Goal: Task Accomplishment & Management: Complete application form

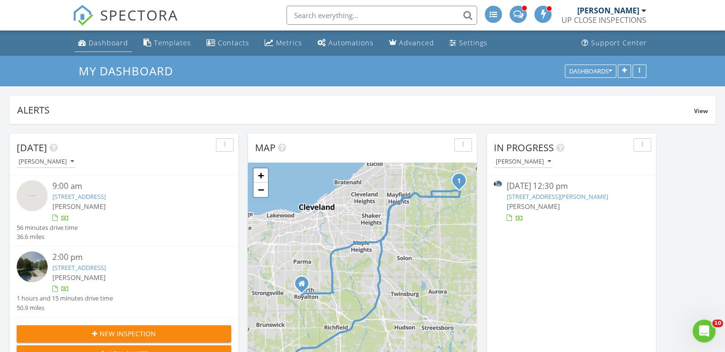
click at [111, 38] on div "Dashboard" at bounding box center [109, 42] width 40 height 9
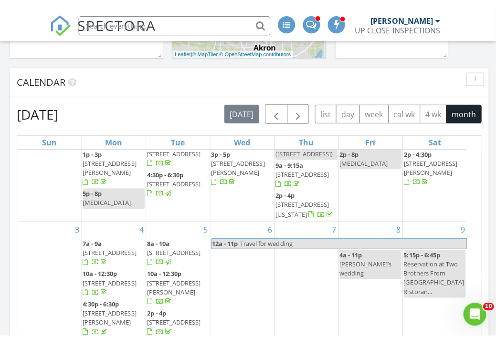
scroll to position [1813, 511]
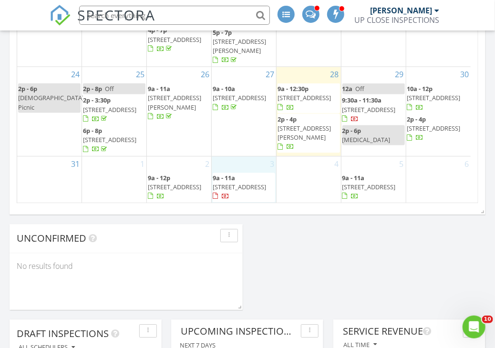
click at [242, 156] on div "3 9a - 11a [STREET_ADDRESS]" at bounding box center [244, 179] width 64 height 47
click at [328, 218] on div at bounding box center [247, 174] width 495 height 348
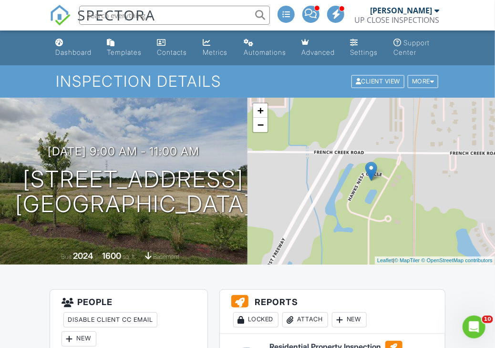
click at [41, 62] on ul "Dashboard Templates Contacts Metrics Automations Advanced Settings Support Cent…" at bounding box center [247, 48] width 495 height 35
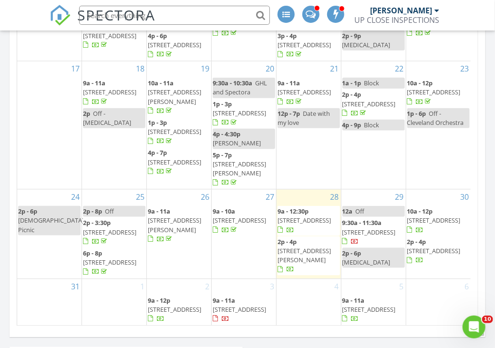
scroll to position [688, 0]
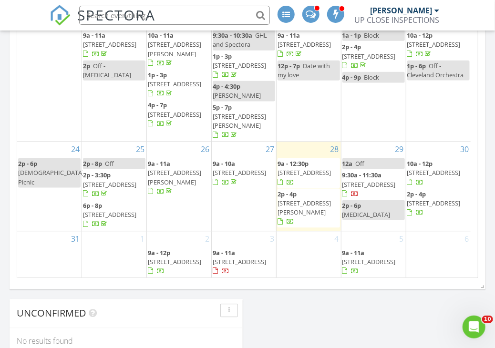
click at [248, 231] on div "3 9a - 11a 5397 Hawks Nest Cir, Sheffield 44054" at bounding box center [244, 254] width 64 height 47
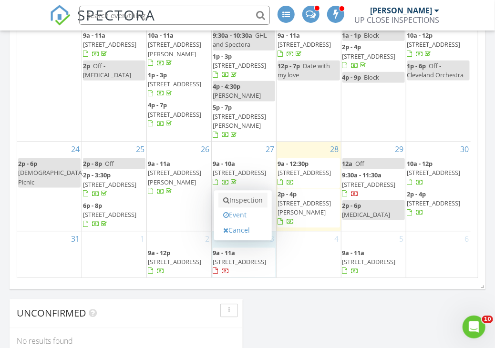
click at [246, 193] on link "Inspection" at bounding box center [242, 200] width 49 height 15
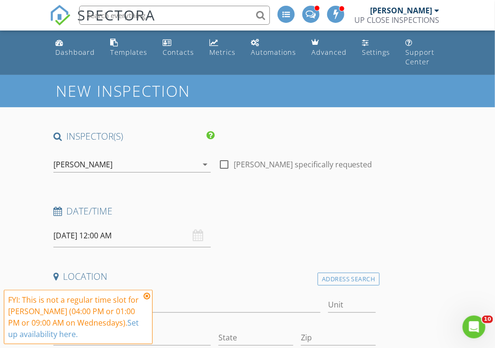
click at [223, 205] on h4 "Date/Time" at bounding box center [214, 211] width 322 height 12
click at [198, 228] on div "09/03/2025 12:00 AM" at bounding box center [131, 235] width 157 height 23
click at [131, 225] on input "09/03/2025 12:00 AM" at bounding box center [131, 235] width 157 height 23
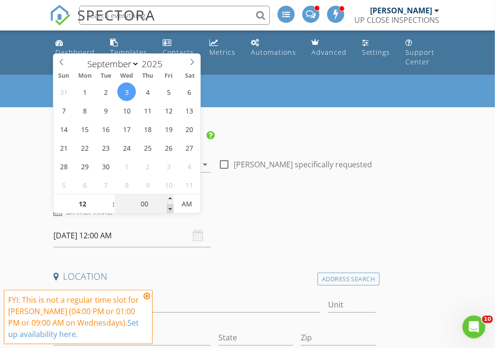
type input "11"
type input "55"
type input "09/03/2025 11:55 PM"
click at [169, 208] on span at bounding box center [170, 209] width 7 height 10
click at [146, 206] on input "55" at bounding box center [144, 204] width 59 height 19
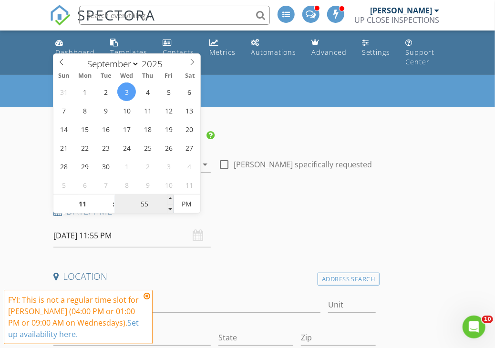
click at [146, 206] on input "55" at bounding box center [144, 204] width 59 height 19
type input "10"
type input "09/03/2025 10:55 PM"
click at [111, 204] on span at bounding box center [108, 209] width 7 height 10
type input "09"
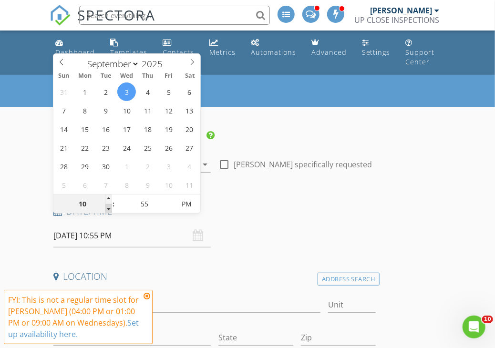
type input "09/03/2025 9:55 PM"
click at [111, 208] on span at bounding box center [108, 209] width 7 height 10
type input "08"
type input "09/03/2025 8:55 PM"
click at [111, 208] on span at bounding box center [108, 209] width 7 height 10
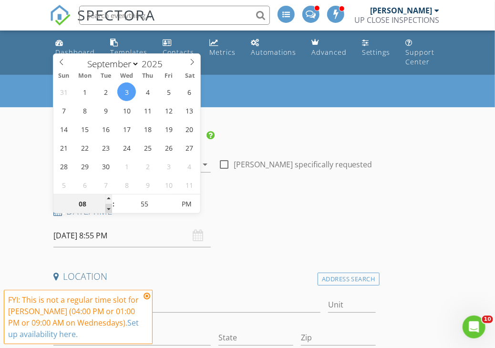
type input "07"
type input "09/03/2025 7:55 PM"
click at [111, 208] on span at bounding box center [108, 209] width 7 height 10
type input "06"
type input "09/03/2025 6:55 PM"
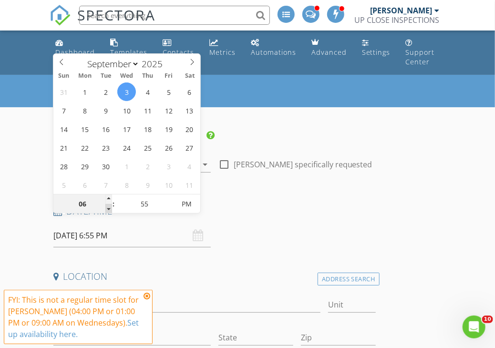
click at [111, 208] on span at bounding box center [108, 209] width 7 height 10
type input "05"
type input "09/03/2025 5:55 PM"
click at [111, 208] on span at bounding box center [108, 209] width 7 height 10
type input "04"
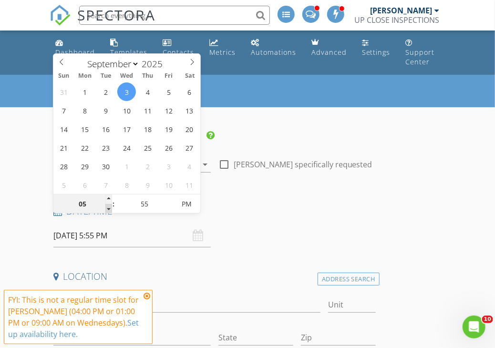
type input "09/03/2025 4:55 PM"
click at [111, 208] on span at bounding box center [108, 209] width 7 height 10
type input "03"
type input "09/03/2025 3:55 PM"
click at [111, 208] on span at bounding box center [108, 209] width 7 height 10
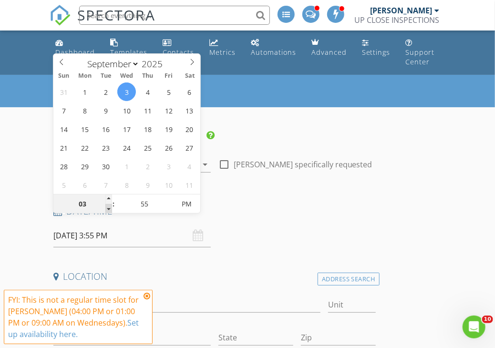
type input "02"
type input "09/03/2025 2:55 PM"
click at [111, 208] on span at bounding box center [108, 209] width 7 height 10
type input "01"
type input "09/03/2025 1:55 PM"
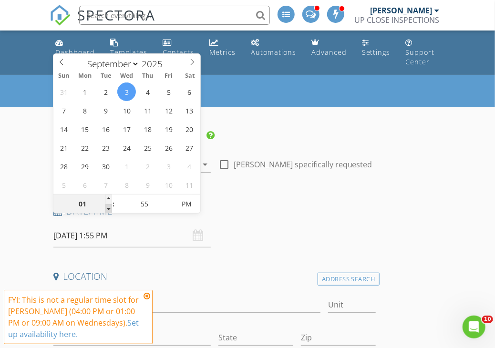
click at [111, 208] on span at bounding box center [108, 209] width 7 height 10
type input "12"
type input "09/03/2025 12:55 PM"
click at [111, 208] on span at bounding box center [108, 209] width 7 height 10
type input "50"
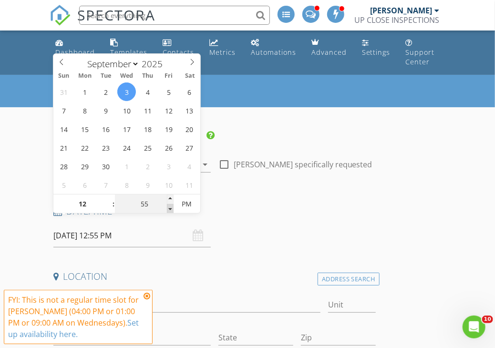
type input "09/03/2025 12:50 PM"
click at [172, 208] on span at bounding box center [170, 209] width 7 height 10
type input "45"
type input "09/03/2025 12:45 PM"
click at [172, 208] on span at bounding box center [170, 209] width 7 height 10
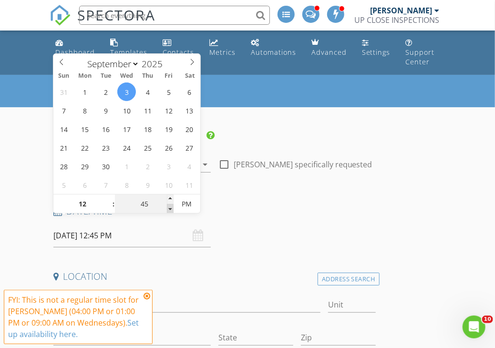
type input "40"
type input "09/03/2025 12:40 PM"
click at [172, 208] on span at bounding box center [170, 209] width 7 height 10
type input "35"
type input "09/03/2025 12:35 PM"
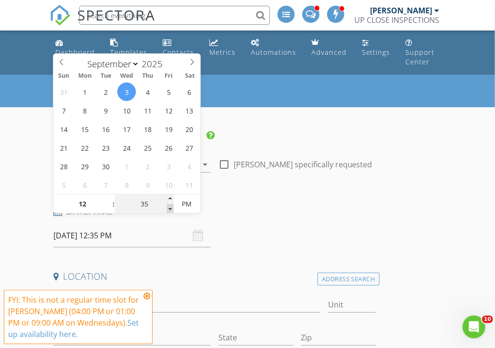
click at [172, 208] on span at bounding box center [170, 209] width 7 height 10
type input "30"
type input "09/03/2025 12:30 PM"
click at [172, 208] on span at bounding box center [170, 209] width 7 height 10
type input "25"
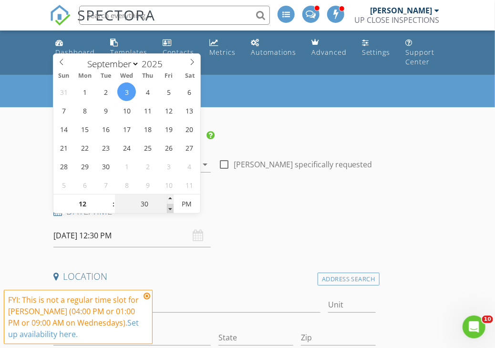
type input "09/03/2025 12:25 PM"
click at [172, 208] on span at bounding box center [170, 209] width 7 height 10
type input "20"
type input "09/03/2025 12:20 PM"
click at [172, 208] on span at bounding box center [170, 209] width 7 height 10
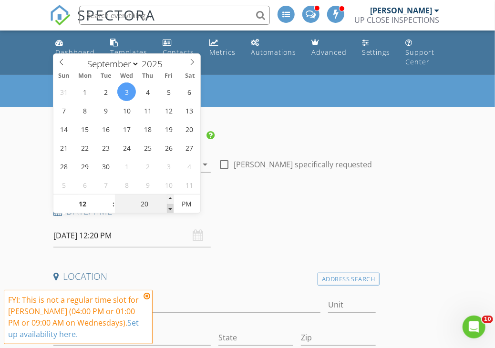
type input "15"
type input "09/03/2025 12:15 PM"
click at [172, 208] on span at bounding box center [170, 209] width 7 height 10
type input "20"
type input "09/03/2025 12:20 PM"
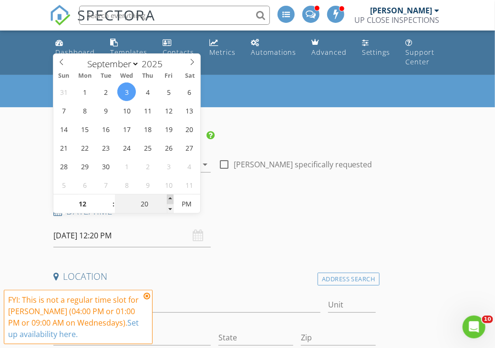
click at [167, 197] on span at bounding box center [170, 200] width 7 height 10
type input "25"
type input "09/03/2025 12:25 PM"
click at [167, 197] on span at bounding box center [170, 200] width 7 height 10
type input "30"
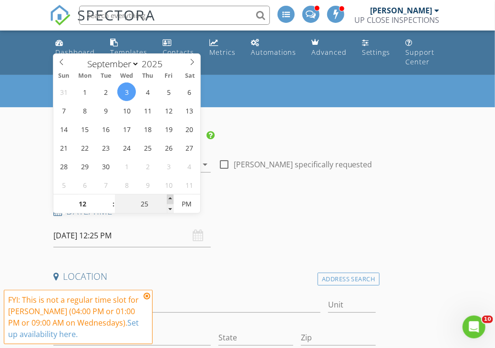
type input "09/03/2025 12:30 PM"
click at [167, 197] on span at bounding box center [170, 200] width 7 height 10
click at [243, 205] on h4 "Date/Time" at bounding box center [214, 211] width 322 height 12
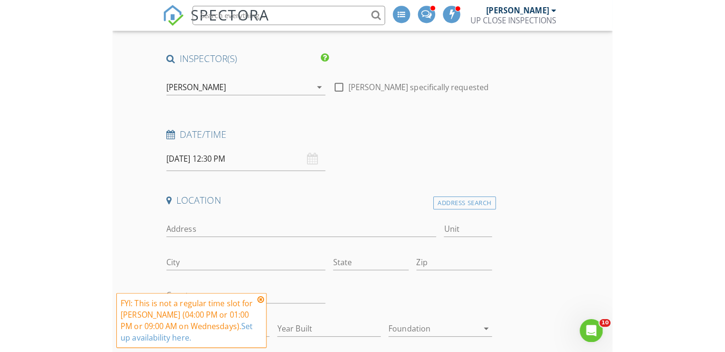
scroll to position [191, 0]
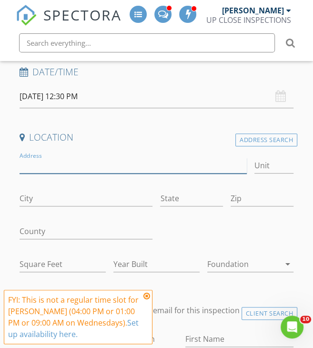
click at [70, 162] on input "Address" at bounding box center [134, 166] width 228 height 16
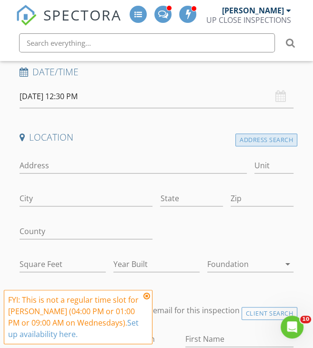
click at [253, 143] on div "Address Search" at bounding box center [267, 140] width 62 height 13
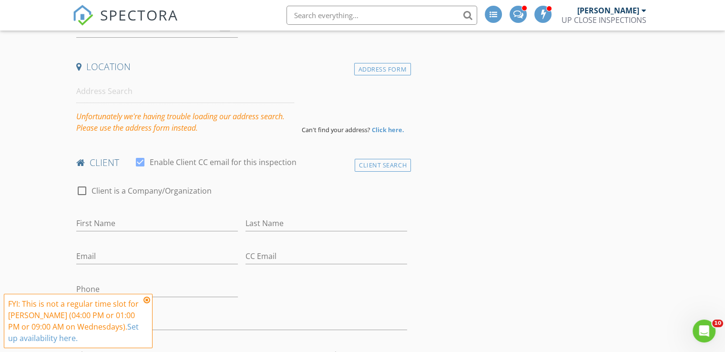
click at [147, 109] on div "Unfortunately we're having trouble loading our address search. Please use the a…" at bounding box center [185, 107] width 226 height 54
click at [379, 71] on div "Address Form" at bounding box center [382, 69] width 57 height 13
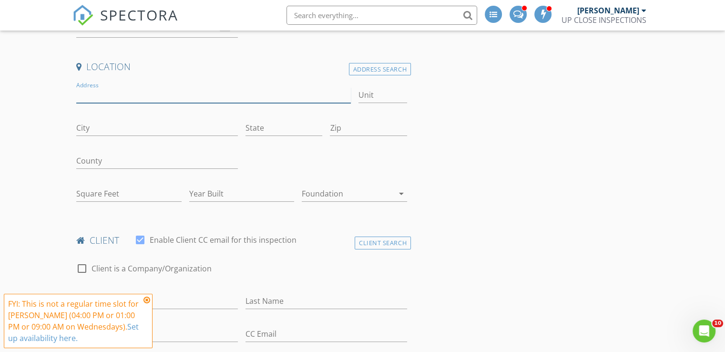
click at [118, 88] on input "Address" at bounding box center [213, 95] width 274 height 16
click at [394, 71] on div "Address Search" at bounding box center [380, 69] width 62 height 13
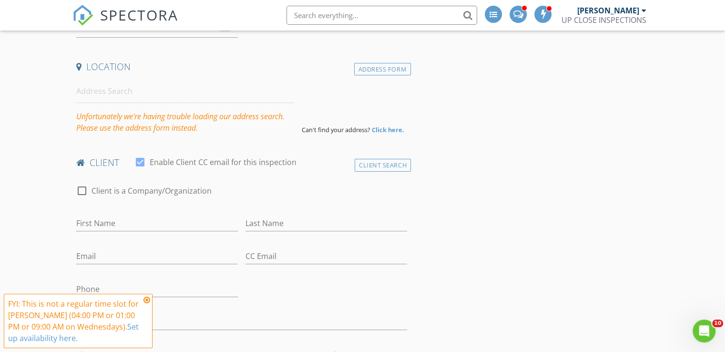
click at [141, 124] on div "Unfortunately we're having trouble loading our address search. Please use the a…" at bounding box center [185, 122] width 218 height 23
click at [141, 114] on div "Unfortunately we're having trouble loading our address search. Please use the a…" at bounding box center [185, 122] width 218 height 23
click at [393, 65] on div "Address Form" at bounding box center [382, 69] width 57 height 13
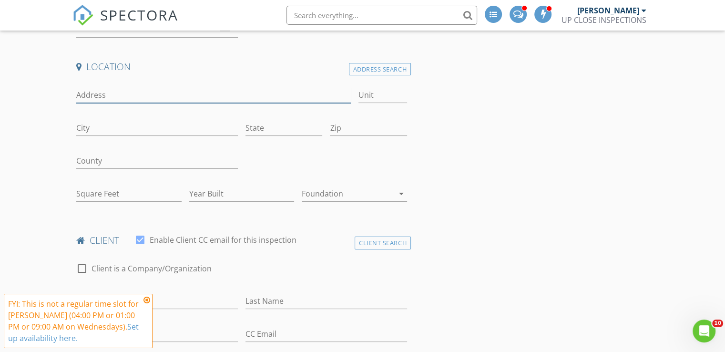
click at [160, 96] on input "Address" at bounding box center [213, 95] width 274 height 16
paste input "3350 St Andrews DrParma, OH 44134, USA"
drag, startPoint x: 246, startPoint y: 92, endPoint x: 155, endPoint y: 98, distance: 90.8
click at [155, 98] on input "3350 St Andrews DrParma, OH 44134, USA" at bounding box center [213, 95] width 274 height 16
click at [194, 100] on input "3350 St Andrews DrParma, OH 44134, USA" at bounding box center [213, 95] width 274 height 16
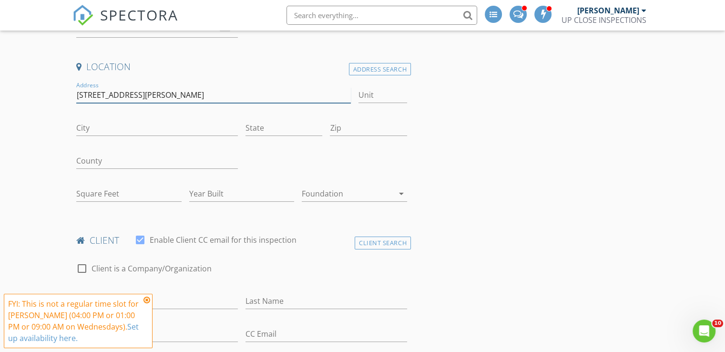
click at [149, 96] on input "3350 St Andrews DrParma, OH 44134, USA" at bounding box center [213, 95] width 274 height 16
click at [154, 93] on input "3350 St Andrews Dr Parma, OH 44134, USA" at bounding box center [213, 95] width 274 height 16
type input "3350 St Andrews Dr Parma, OH 44134, USA"
click at [135, 120] on input "City" at bounding box center [157, 128] width 162 height 16
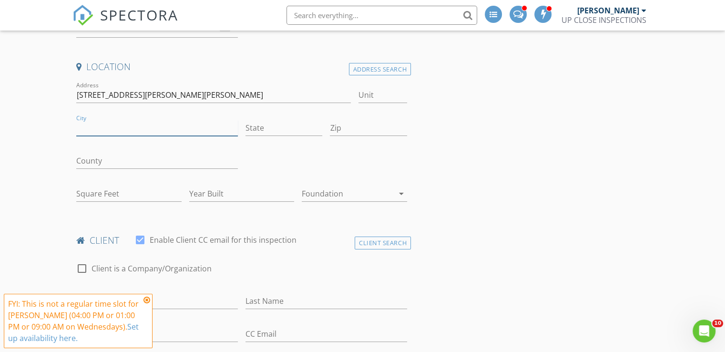
paste input "Parma"
type input "Parma"
click at [198, 93] on input "3350 St Andrews Dr Parma, OH 44134, USA" at bounding box center [213, 95] width 274 height 16
click at [345, 125] on input "Zip" at bounding box center [368, 128] width 77 height 16
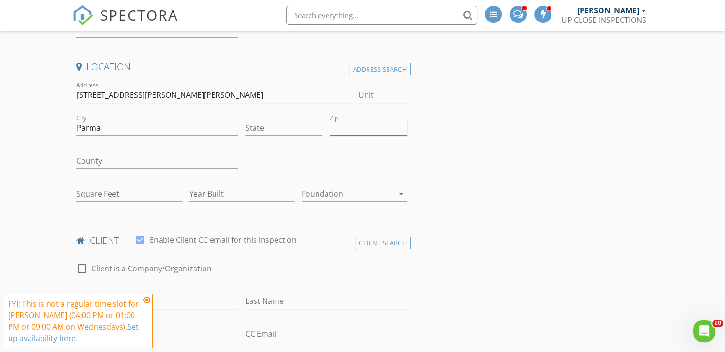
paste input "44134"
type input "44134"
click at [185, 94] on input "3350 St Andrews Dr Parma, OH 44134, USA" at bounding box center [213, 95] width 274 height 16
click at [177, 95] on input "3350 St Andrews Dr Parma, OH 44134, USA" at bounding box center [213, 95] width 274 height 16
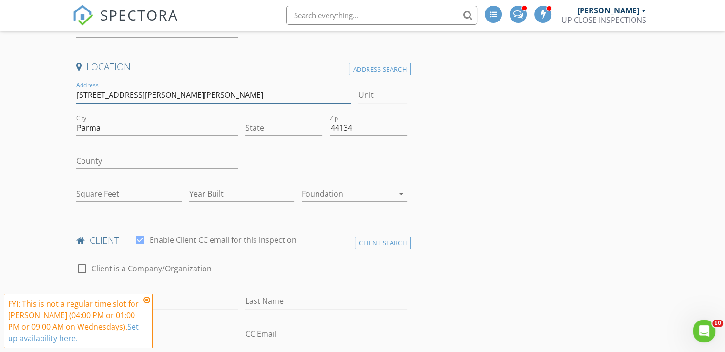
click at [179, 94] on input "3350 St Andrews Dr Parma, OH 44134, USA" at bounding box center [213, 95] width 274 height 16
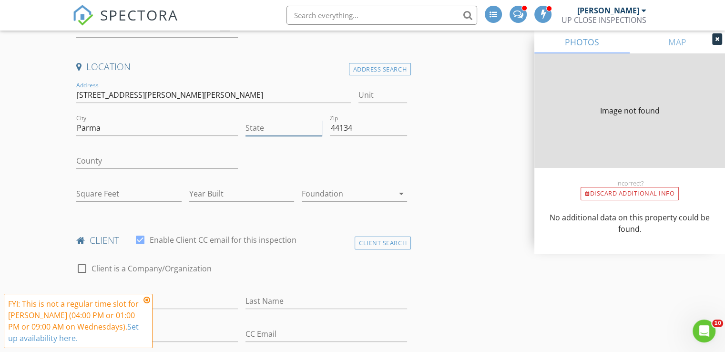
click at [280, 128] on input "State" at bounding box center [284, 128] width 77 height 16
paste input "OH"
type input "OH"
click at [257, 89] on input "3350 St Andrews Dr Parma, OH 44134, USA" at bounding box center [213, 95] width 274 height 16
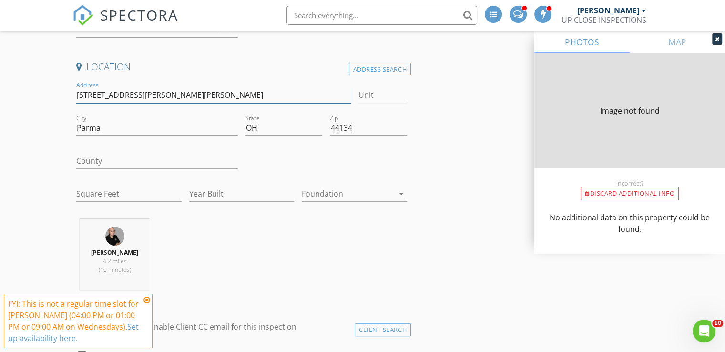
type input "3140"
type input "1992"
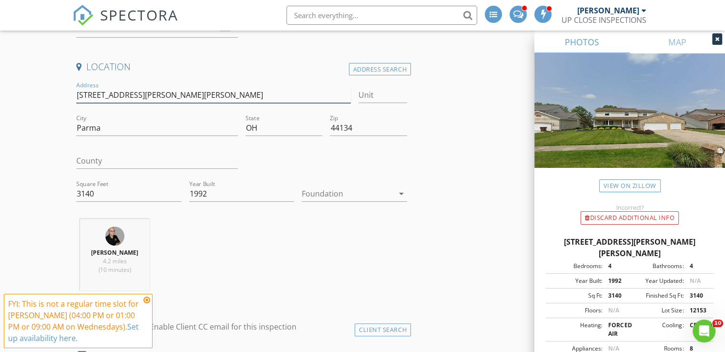
drag, startPoint x: 269, startPoint y: 96, endPoint x: 149, endPoint y: 92, distance: 120.7
click at [149, 92] on input "3350 St Andrews Dr Parma, OH 44134, USA" at bounding box center [213, 95] width 274 height 16
type input "[STREET_ADDRESS][PERSON_NAME]"
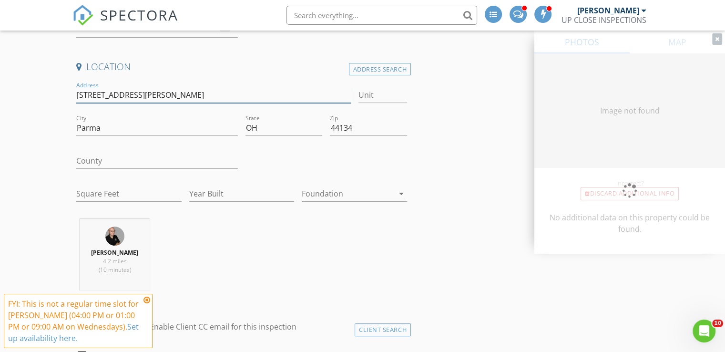
type input "3140"
type input "1992"
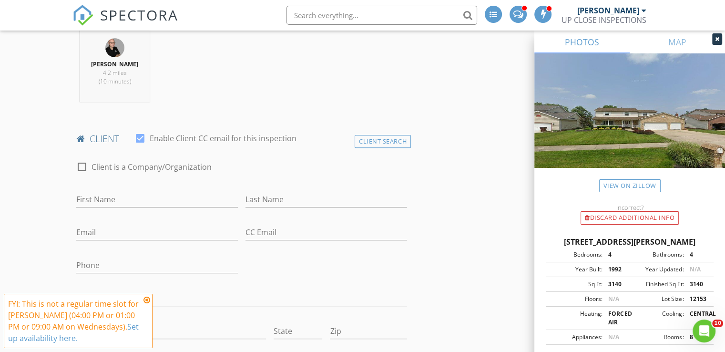
scroll to position [382, 0]
click at [149, 301] on icon at bounding box center [147, 300] width 7 height 8
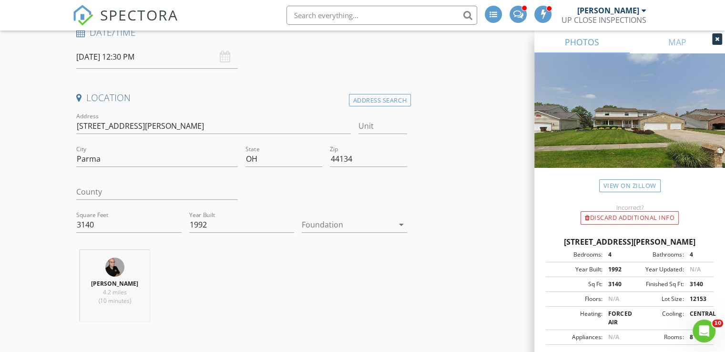
scroll to position [238, 0]
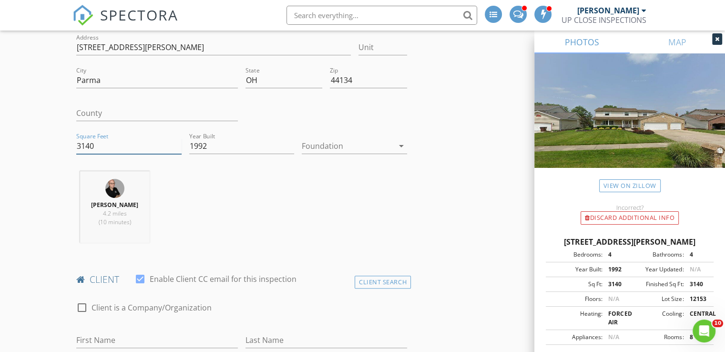
click at [106, 144] on input "3140" at bounding box center [128, 146] width 105 height 16
paste input "702"
type input "3702"
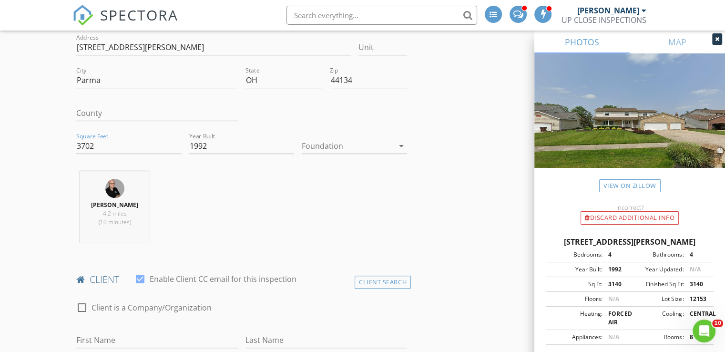
click at [293, 181] on div "James Crowton 4.2 miles (10 minutes)" at bounding box center [241, 210] width 339 height 79
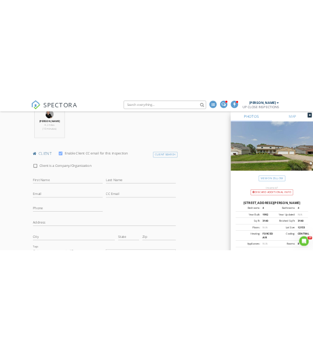
scroll to position [429, 0]
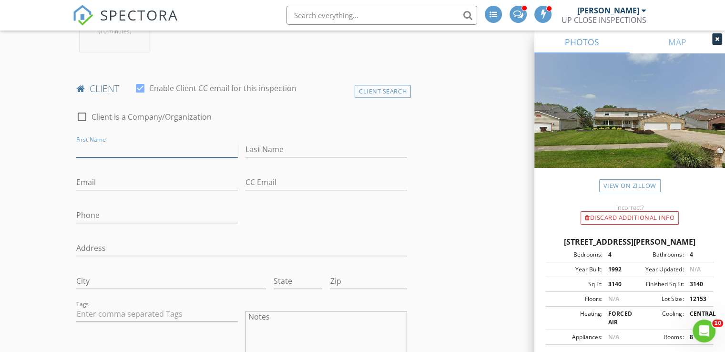
click at [130, 148] on input "First Name" at bounding box center [157, 150] width 162 height 16
type input "s"
type input "Sagar"
click at [251, 157] on div "Last Name Manger" at bounding box center [327, 154] width 162 height 25
drag, startPoint x: 251, startPoint y: 149, endPoint x: 256, endPoint y: 148, distance: 4.8
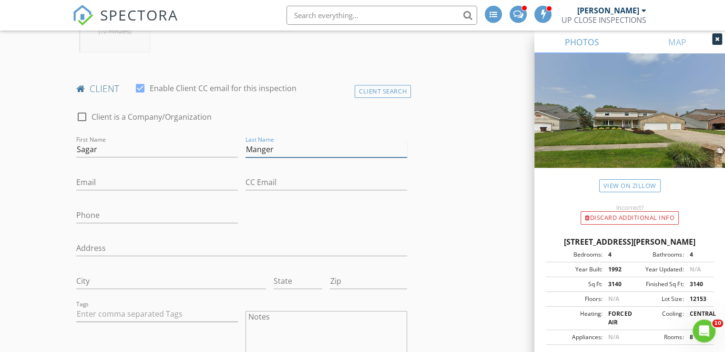
click at [256, 148] on input "Manger" at bounding box center [327, 150] width 162 height 16
type input "[PERSON_NAME]"
click at [95, 180] on input "Email" at bounding box center [157, 183] width 162 height 16
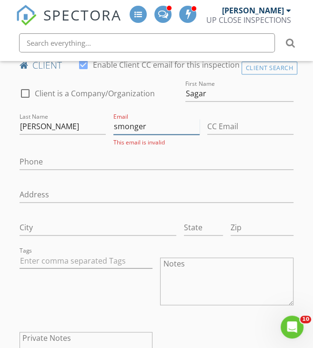
scroll to position [525, 0]
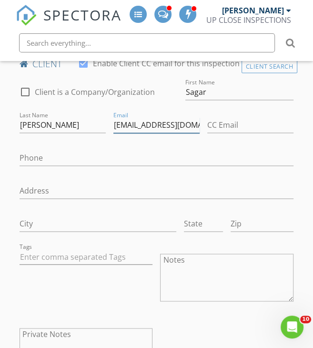
type input "[EMAIL_ADDRESS][DOMAIN_NAME]"
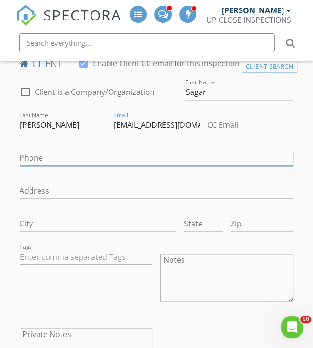
click at [204, 166] on input "Phone" at bounding box center [157, 158] width 274 height 16
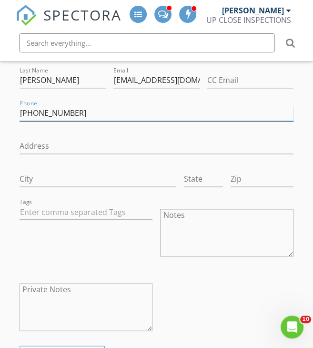
scroll to position [620, 0]
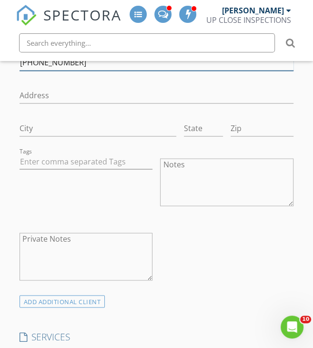
type input "[PHONE_NUMBER]"
click at [63, 213] on div "Tags" at bounding box center [86, 183] width 141 height 74
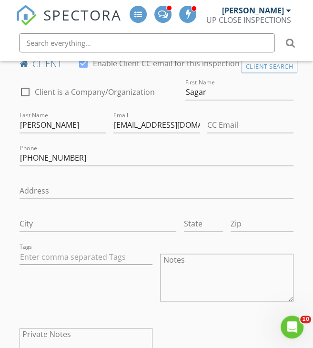
scroll to position [763, 0]
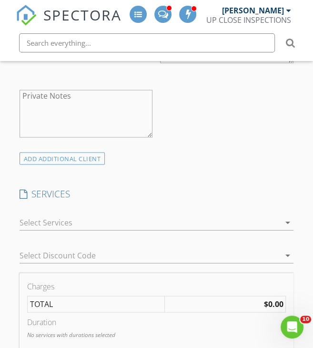
click at [61, 226] on div at bounding box center [150, 222] width 261 height 15
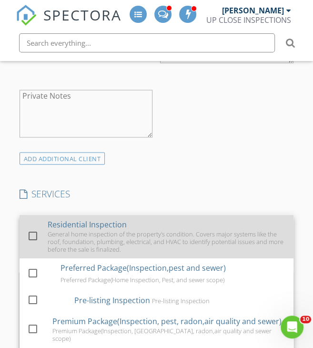
click at [69, 243] on div "General home inspection of the property's condition. Covers major systems like …" at bounding box center [167, 241] width 238 height 23
checkbox input "true"
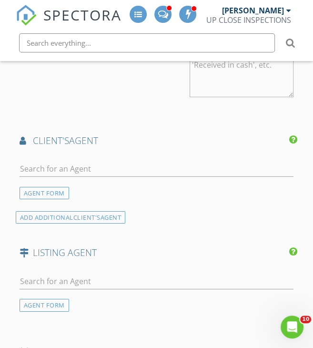
scroll to position [1288, 0]
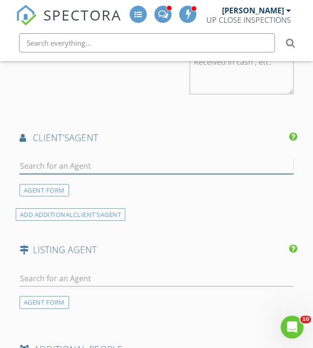
click at [59, 168] on input "text" at bounding box center [157, 166] width 274 height 16
paste input "Tika"
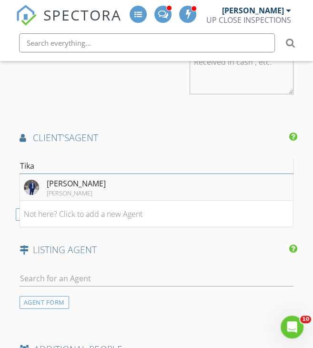
type input "Tika"
click at [68, 197] on div "[PERSON_NAME]" at bounding box center [76, 193] width 59 height 8
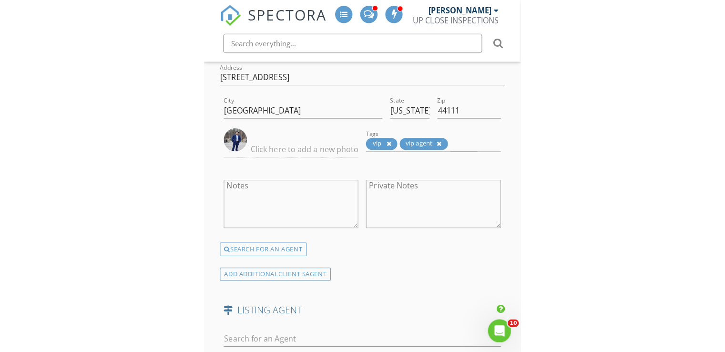
scroll to position [1526, 0]
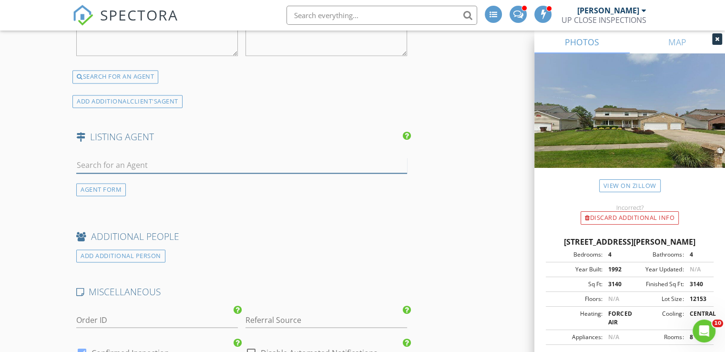
click at [131, 165] on input "text" at bounding box center [241, 165] width 331 height 16
click at [92, 184] on div "AGENT FORM" at bounding box center [101, 189] width 50 height 13
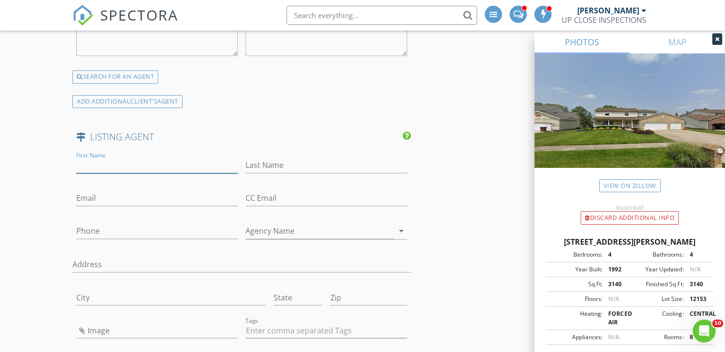
click at [111, 159] on input "First Name" at bounding box center [157, 165] width 162 height 16
paste input "[PERSON_NAME]"
click at [111, 159] on input "[PERSON_NAME]" at bounding box center [157, 165] width 162 height 16
click at [133, 161] on input "[PERSON_NAME]" at bounding box center [157, 165] width 162 height 16
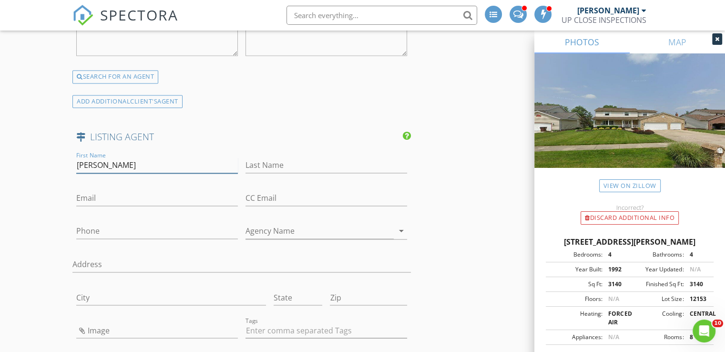
drag, startPoint x: 138, startPoint y: 161, endPoint x: 102, endPoint y: 161, distance: 36.2
click at [102, 161] on input "[PERSON_NAME]" at bounding box center [157, 165] width 162 height 16
type input "Jeffrey"
click at [318, 166] on input "Last Name" at bounding box center [327, 165] width 162 height 16
paste input "C Resnick"
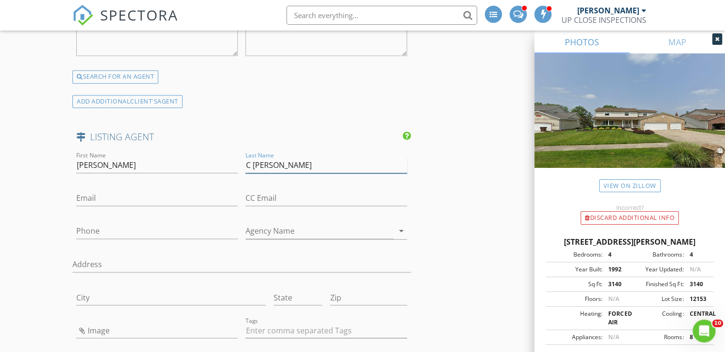
type input "C Resnick"
click at [117, 190] on input "Email" at bounding box center [157, 198] width 162 height 16
paste input "[PHONE_NUMBER]"
type input "[PHONE_NUMBER]"
click at [132, 235] on input "Phone" at bounding box center [157, 234] width 162 height 16
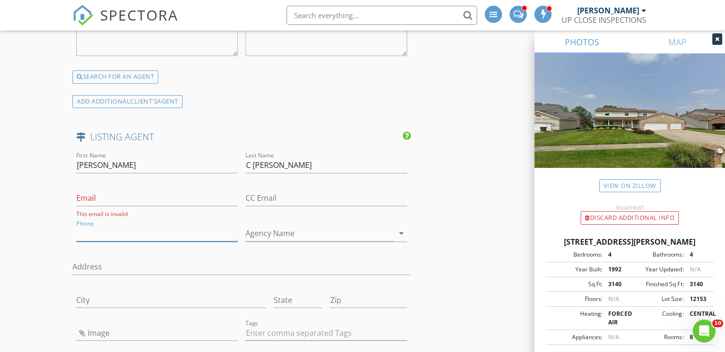
paste input "[PHONE_NUMBER]"
type input "[PHONE_NUMBER]"
click at [124, 194] on input "Email" at bounding box center [157, 198] width 162 height 16
paste input "[PERSON_NAME][EMAIL_ADDRESS][DOMAIN_NAME]"
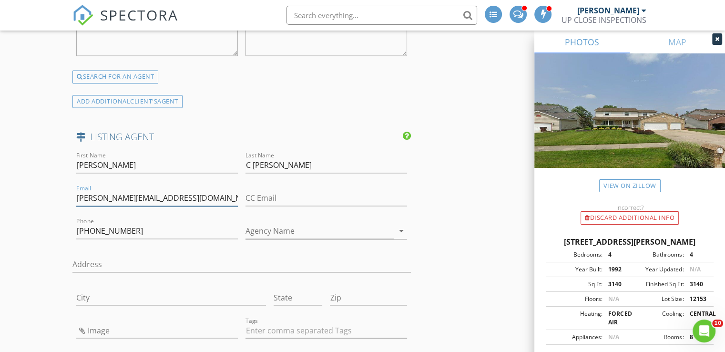
type input "[PERSON_NAME][EMAIL_ADDRESS][DOMAIN_NAME]"
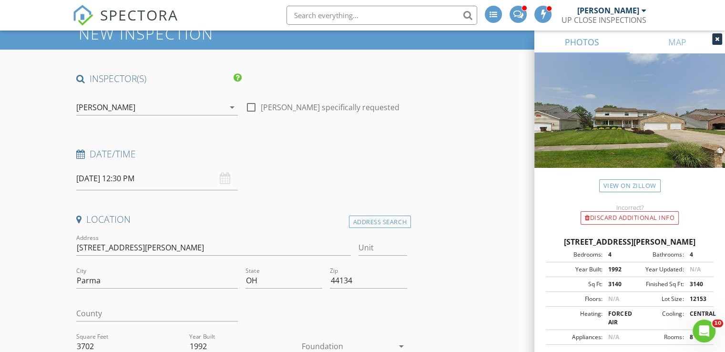
scroll to position [0, 0]
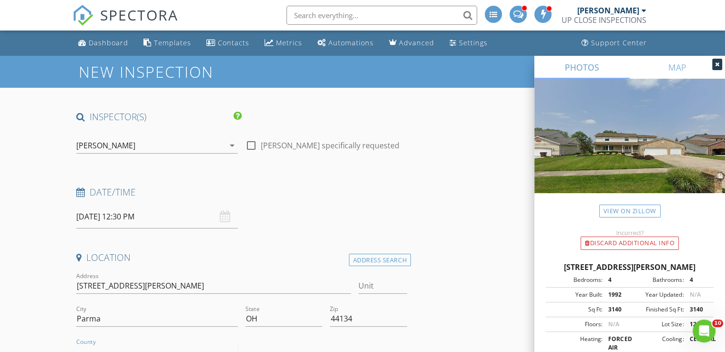
click at [139, 348] on input "County" at bounding box center [157, 352] width 162 height 16
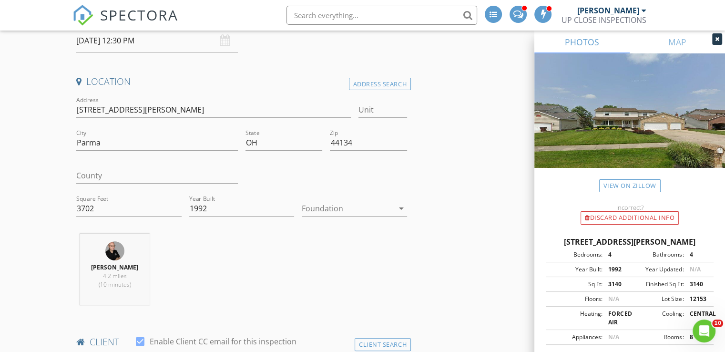
scroll to position [191, 0]
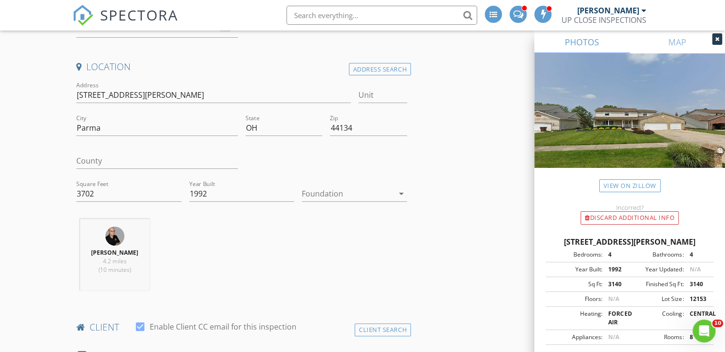
drag, startPoint x: 10, startPoint y: 192, endPoint x: 13, endPoint y: 187, distance: 5.8
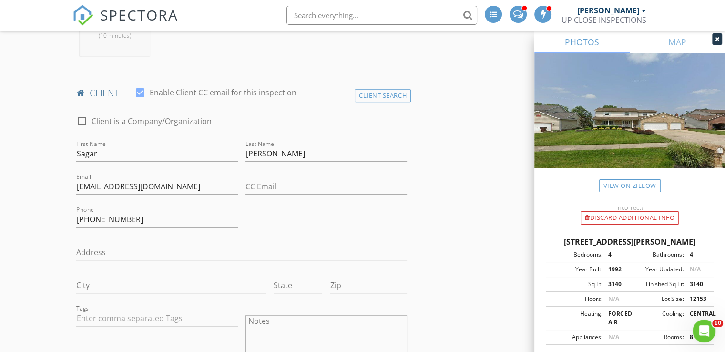
scroll to position [429, 0]
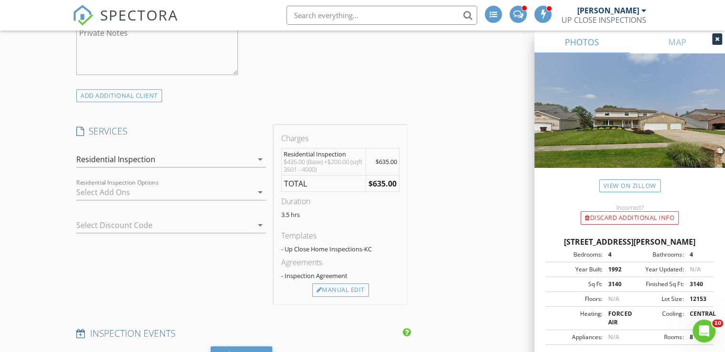
scroll to position [811, 0]
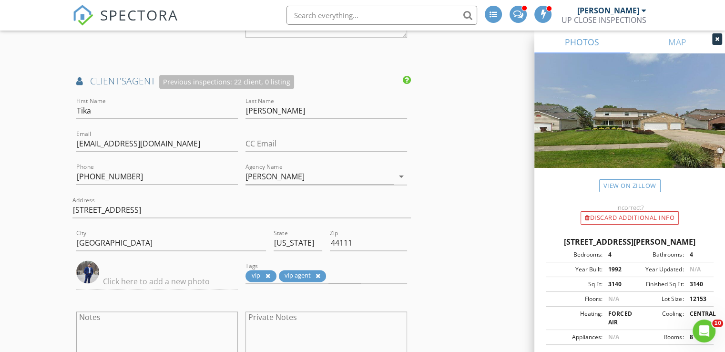
scroll to position [1240, 0]
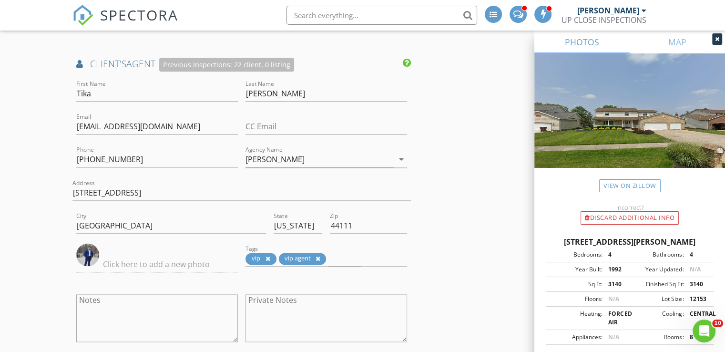
click at [43, 183] on div "New Inspection INSPECTOR(S) check_box James Crowton PRIMARY James Crowton arrow…" at bounding box center [362, 83] width 725 height 2535
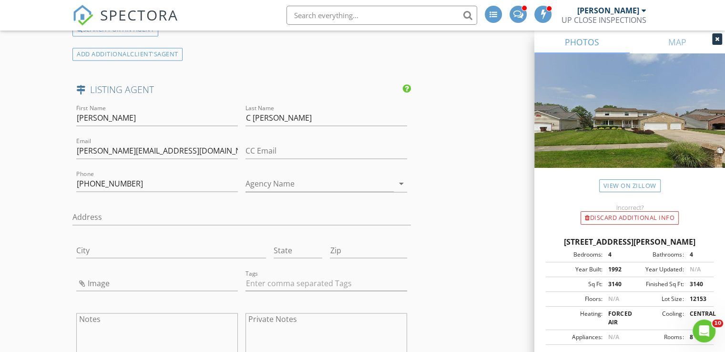
scroll to position [1574, 0]
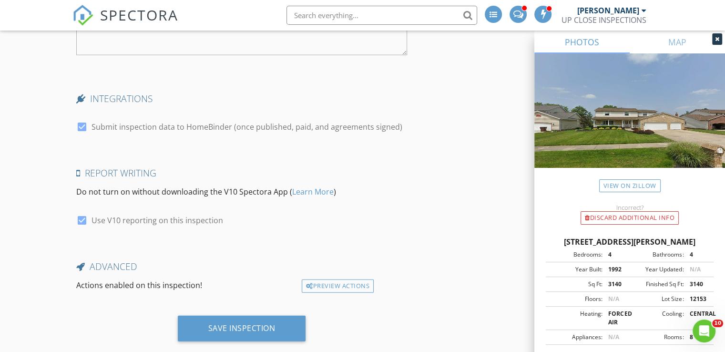
scroll to position [2232, 0]
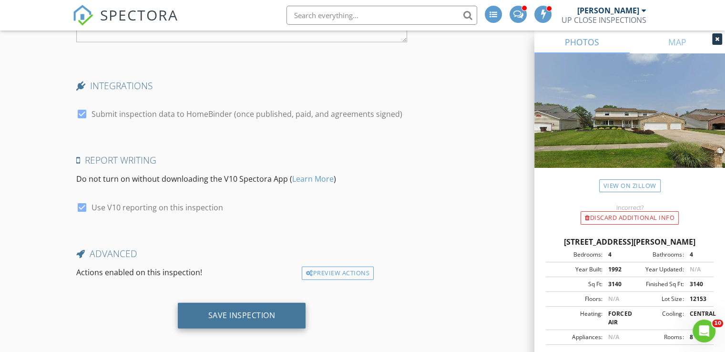
click at [238, 303] on div "Save Inspection" at bounding box center [242, 316] width 128 height 26
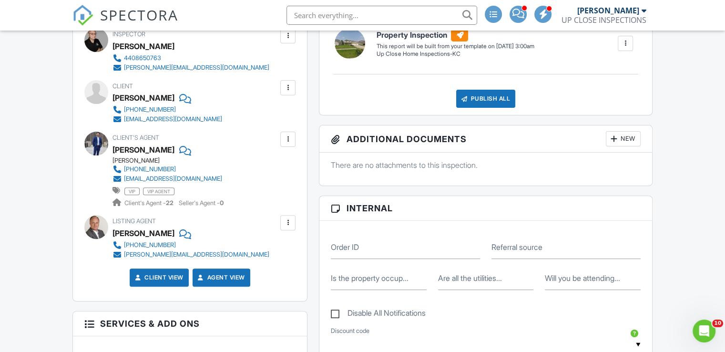
drag, startPoint x: 39, startPoint y: 246, endPoint x: 50, endPoint y: 237, distance: 13.6
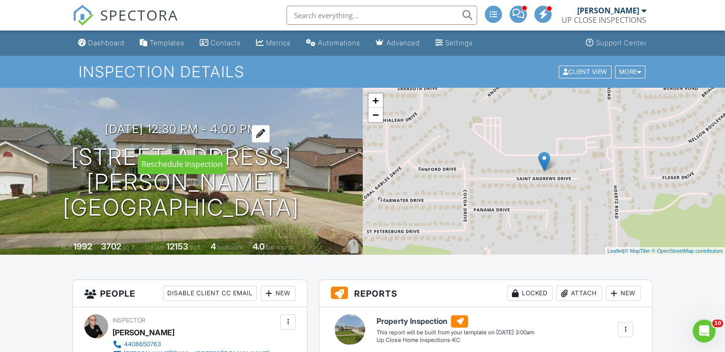
click at [245, 135] on h3 "09/03/2025 12:30 pm - 4:00 pm" at bounding box center [181, 129] width 153 height 13
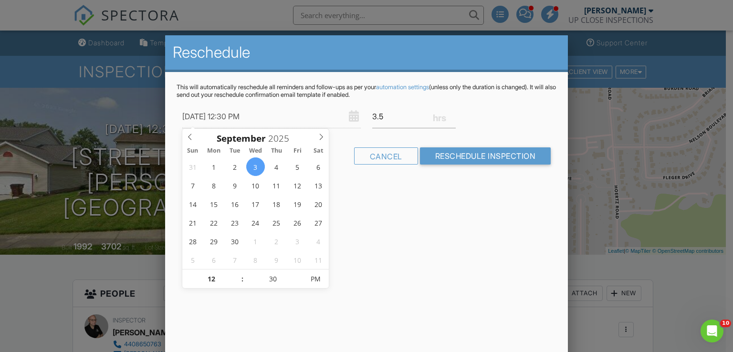
click at [438, 123] on div "3.5" at bounding box center [413, 116] width 95 height 23
click at [447, 119] on input "3.5" at bounding box center [413, 116] width 83 height 23
click at [450, 119] on input "3.25" at bounding box center [413, 116] width 83 height 23
click at [450, 119] on input "3" at bounding box center [413, 116] width 83 height 23
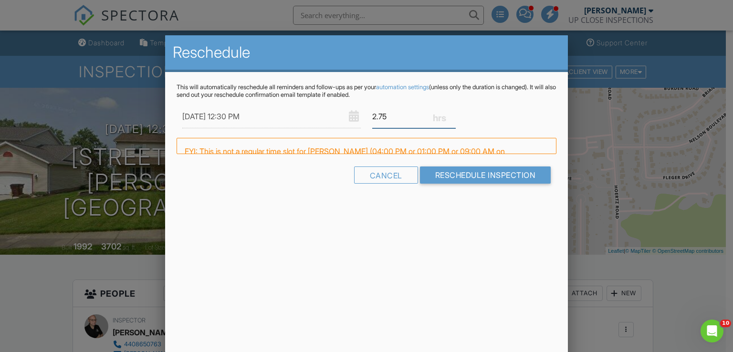
click at [450, 119] on input "2.75" at bounding box center [413, 116] width 83 height 23
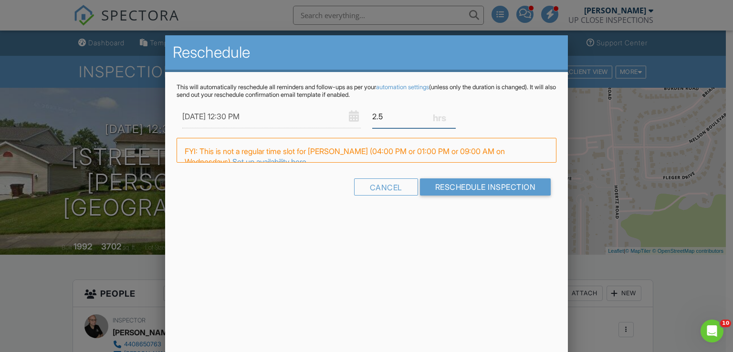
click at [450, 119] on input "2.5" at bounding box center [413, 116] width 83 height 23
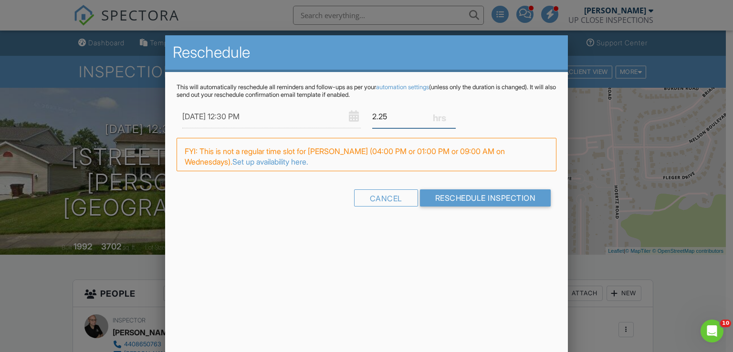
click at [450, 119] on input "2.25" at bounding box center [413, 116] width 83 height 23
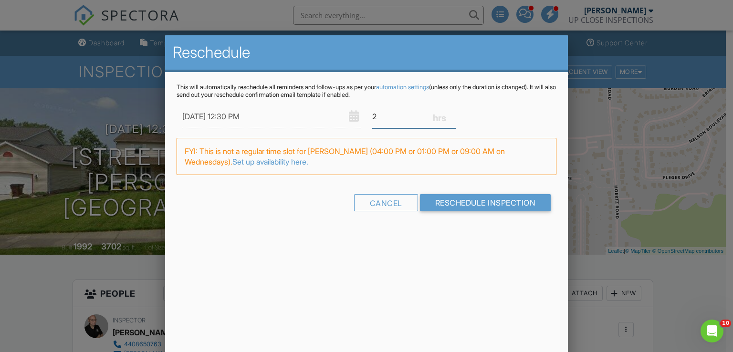
type input "2"
click at [450, 118] on input "2" at bounding box center [413, 116] width 83 height 23
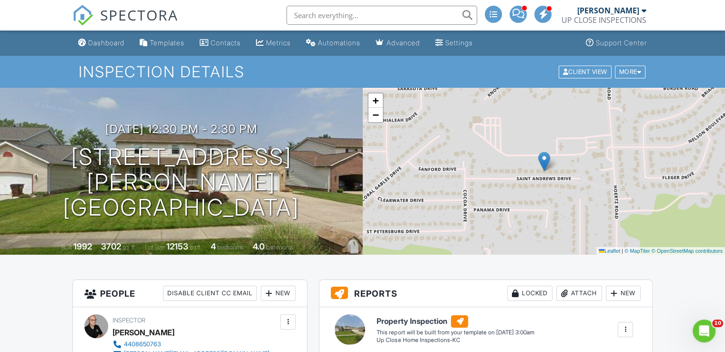
drag, startPoint x: 39, startPoint y: 19, endPoint x: 52, endPoint y: 63, distance: 46.3
click at [39, 19] on nav "SPECTORA [PERSON_NAME] UP CLOSE INSPECTIONS Role: Inspector Change Role Dashboa…" at bounding box center [362, 15] width 725 height 31
click at [206, 195] on h1 "3350 St Andrews Dr Parma, OH 44134" at bounding box center [181, 182] width 332 height 75
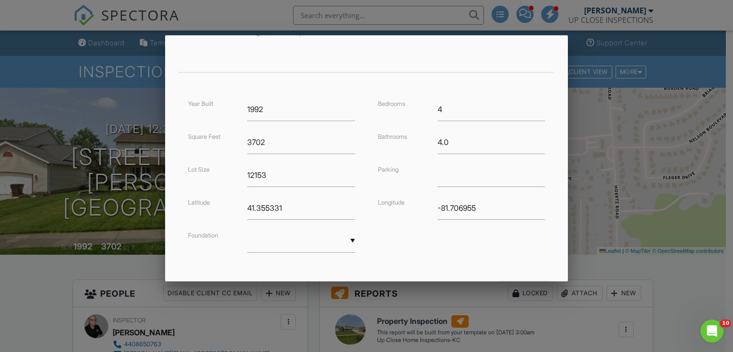
scroll to position [191, 0]
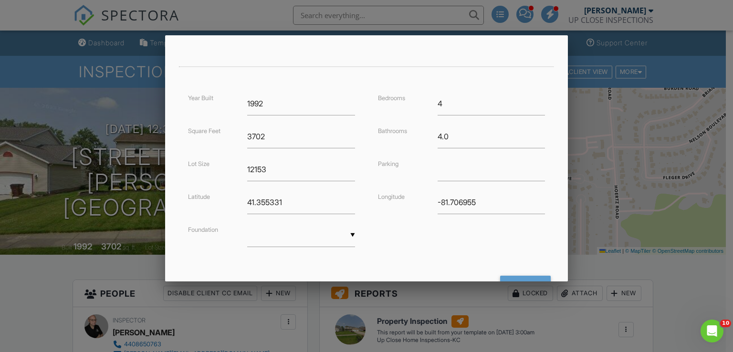
click at [291, 233] on div "▼ Basement Slab Crawlspace Basement Slab Crawlspace" at bounding box center [301, 235] width 108 height 23
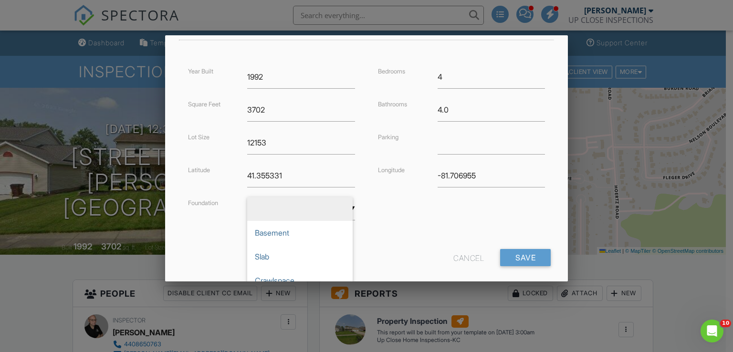
scroll to position [229, 0]
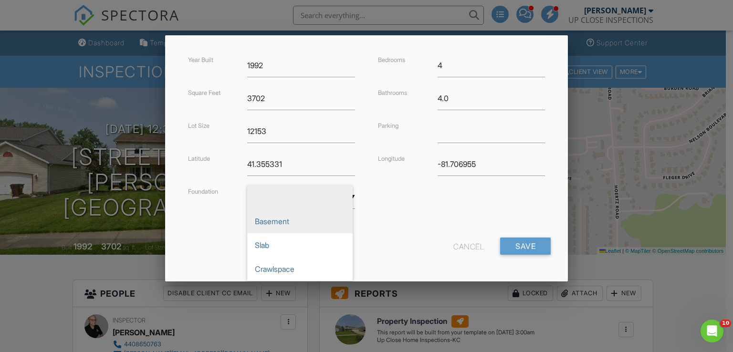
click at [288, 216] on span "Basement" at bounding box center [299, 221] width 105 height 24
type input "Basement"
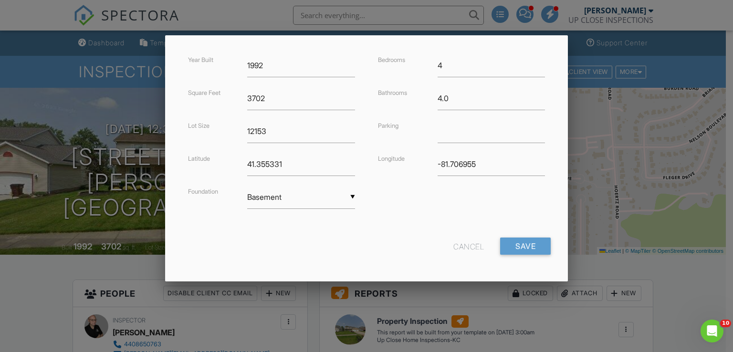
click at [382, 224] on div "Year Built 1992 Square Feet 3702 Lot Size 12153 Latitude 41.355331 Foundation ▼…" at bounding box center [366, 141] width 380 height 174
click at [507, 245] on input "Save" at bounding box center [525, 246] width 51 height 17
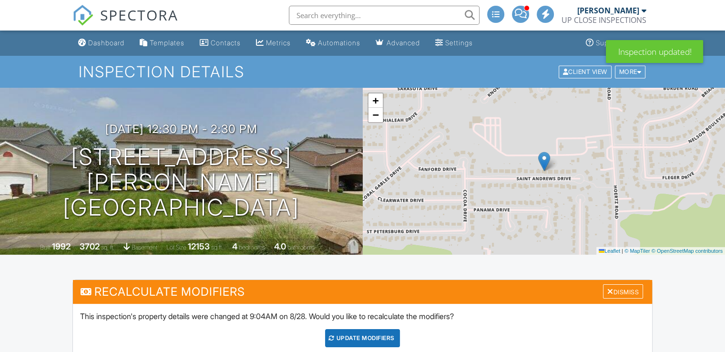
click at [45, 17] on nav "SPECTORA [PERSON_NAME] UP CLOSE INSPECTIONS Role: Inspector Change Role Dashboa…" at bounding box center [362, 15] width 725 height 31
